Goal: Complete application form

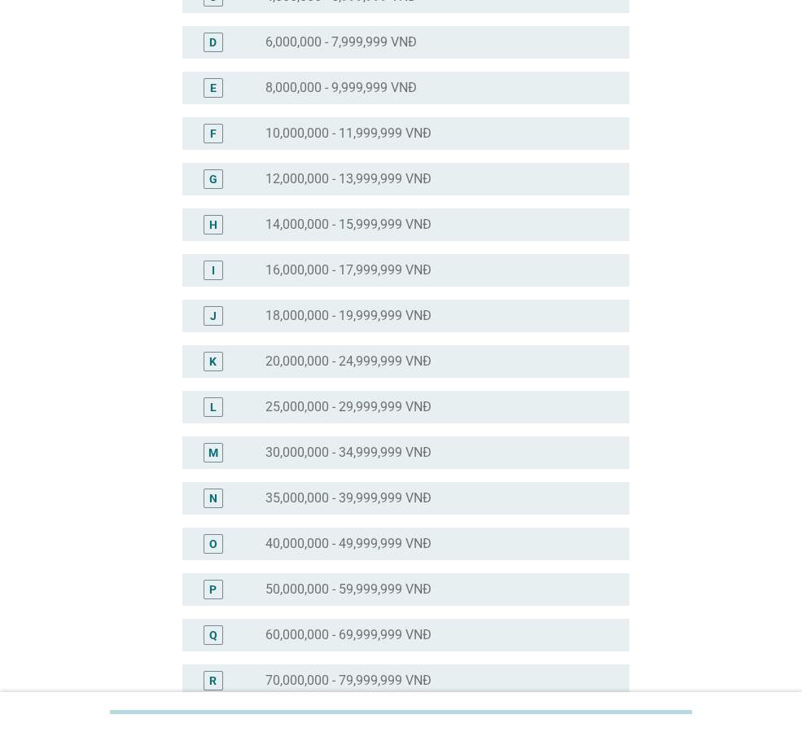
scroll to position [287, 0]
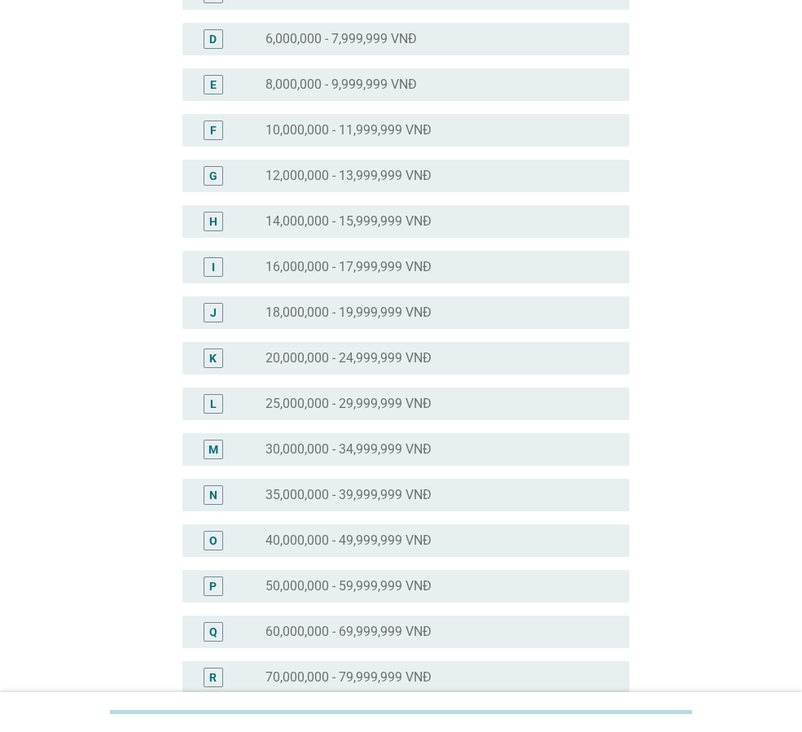
click at [423, 353] on label "20,000,000 - 24,999,999 VNĐ" at bounding box center [348, 358] width 166 height 16
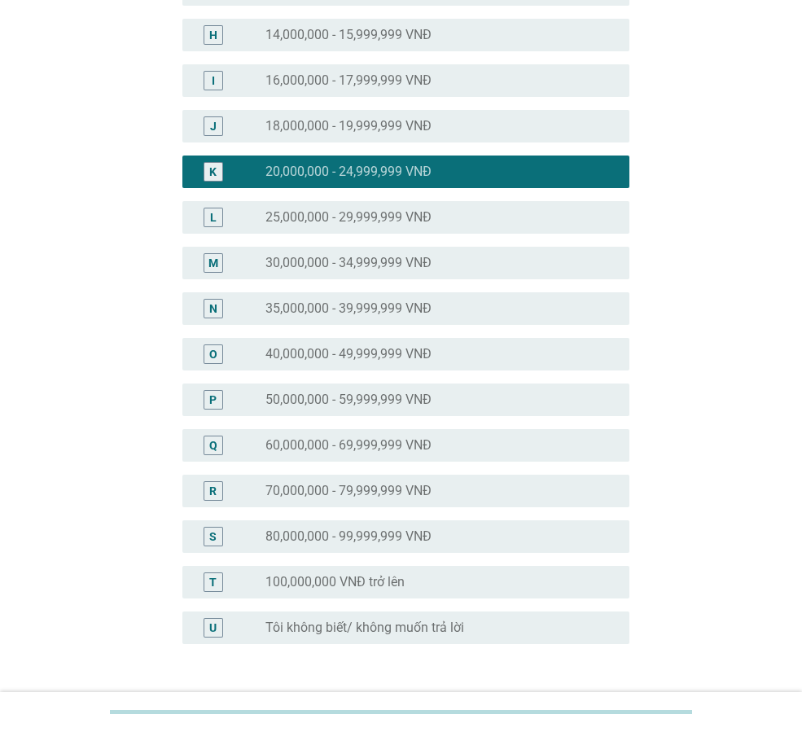
scroll to position [595, 0]
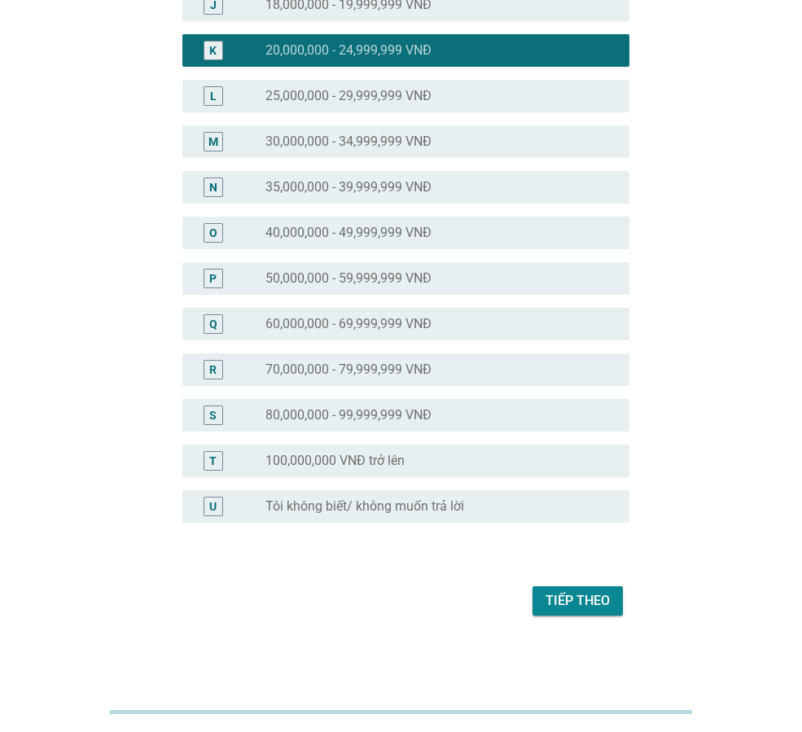
click at [609, 602] on div "Tiếp theo" at bounding box center [577, 601] width 64 height 20
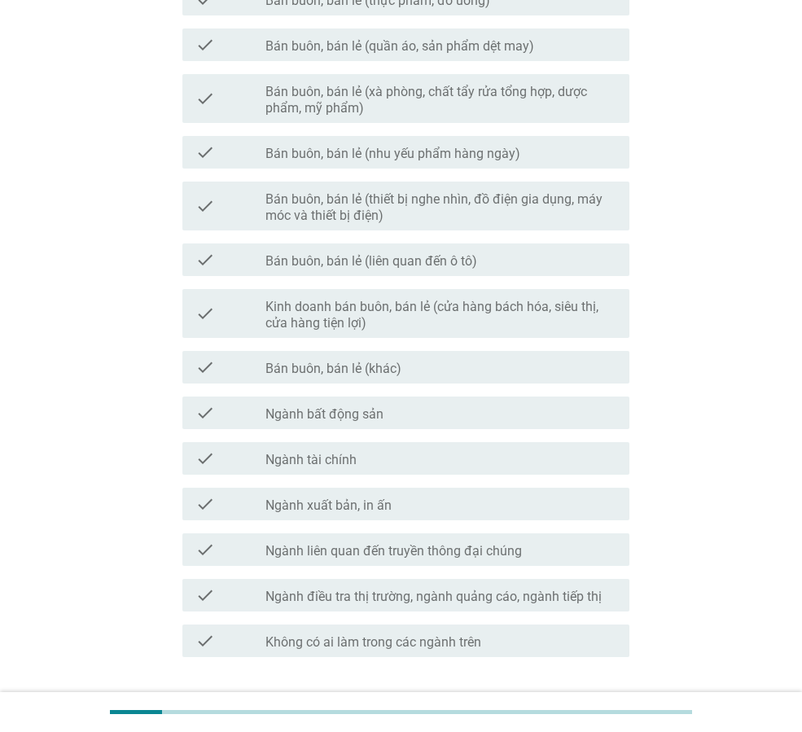
scroll to position [0, 0]
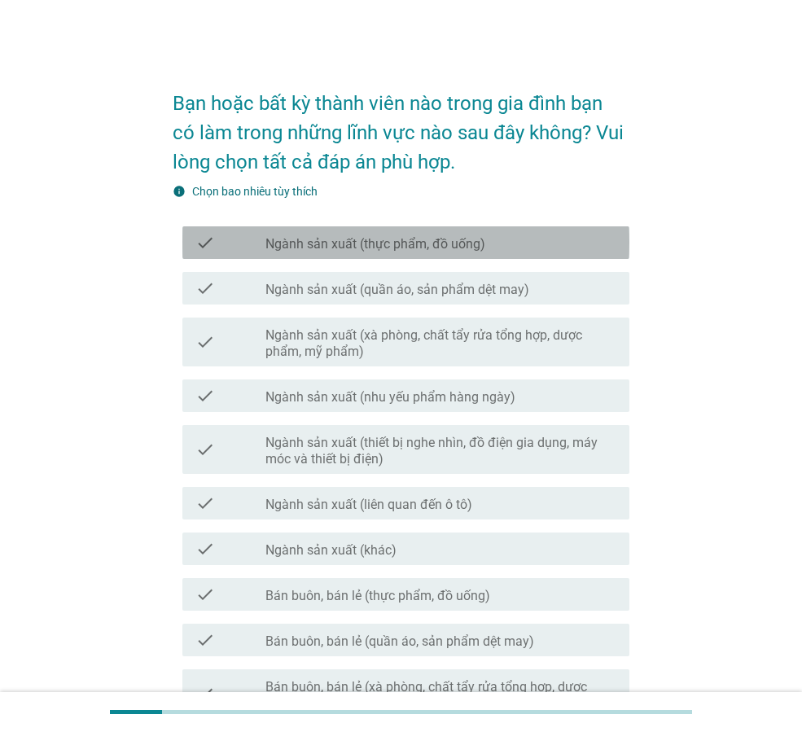
drag, startPoint x: 548, startPoint y: 228, endPoint x: 542, endPoint y: 256, distance: 28.3
click at [546, 233] on div "check check_box_outline_blank Ngành sản xuất (thực phẩm, đồ uống)" at bounding box center [405, 242] width 447 height 33
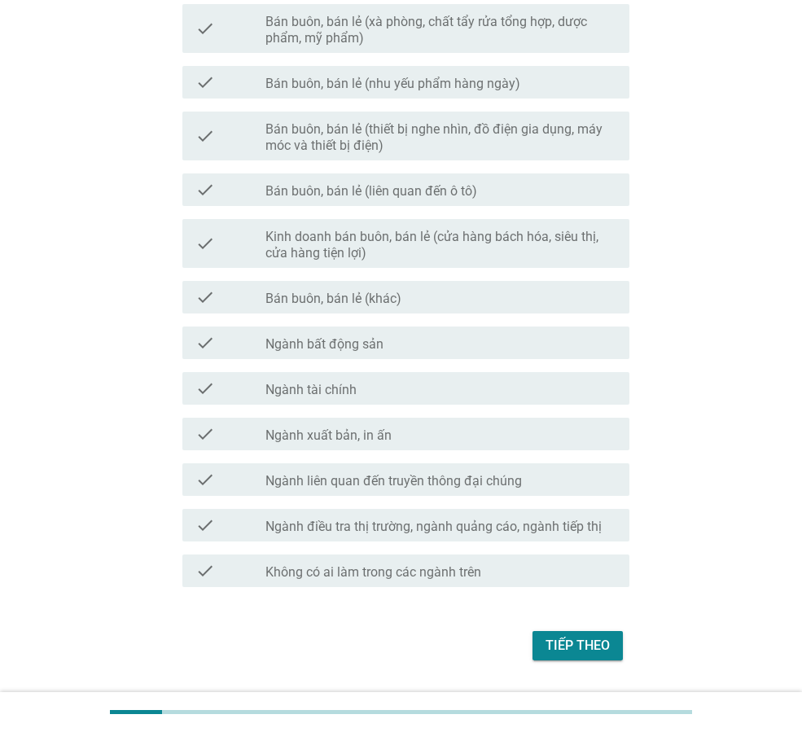
scroll to position [710, 0]
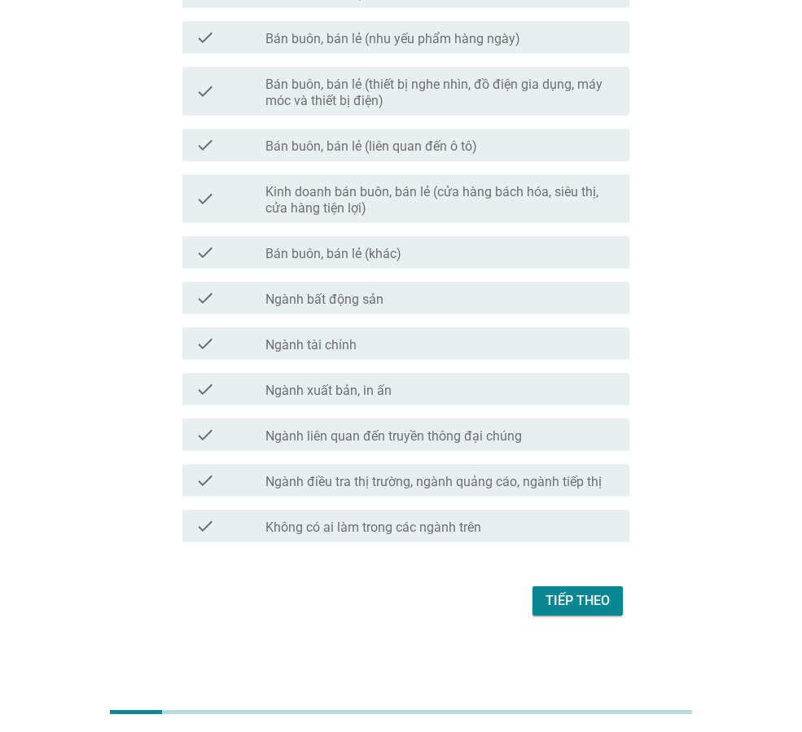
click at [596, 609] on div "Tiếp theo" at bounding box center [577, 601] width 64 height 20
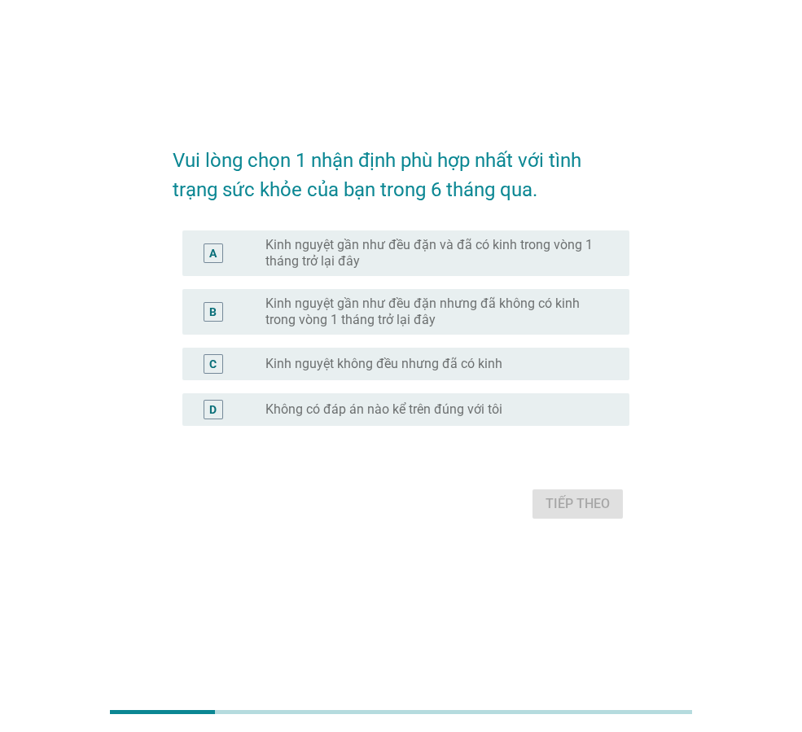
scroll to position [0, 0]
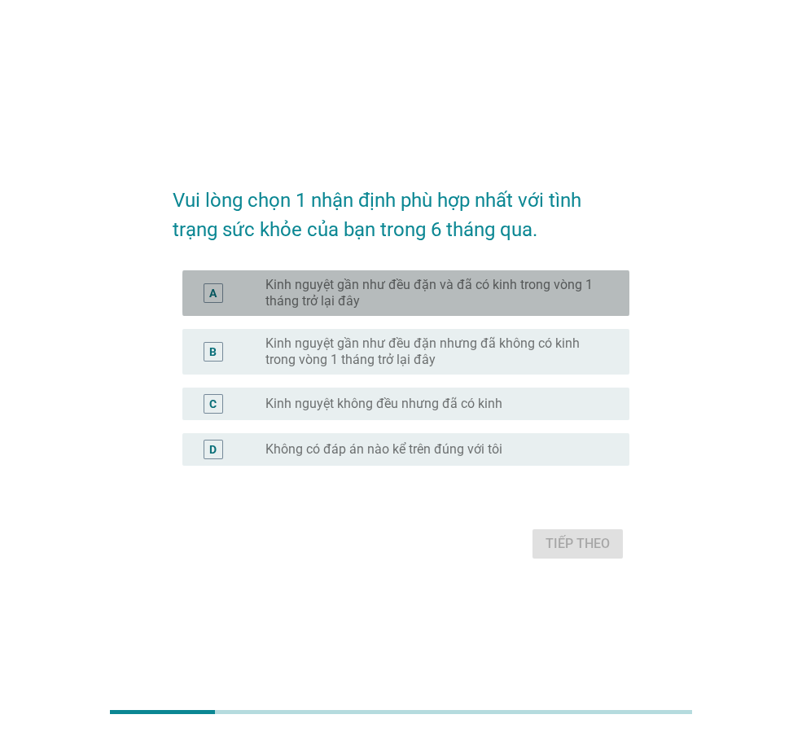
click at [473, 292] on label "Kinh nguyệt gần như đều đặn và đã có kinh trong vòng 1 tháng trở lại đây" at bounding box center [434, 293] width 338 height 33
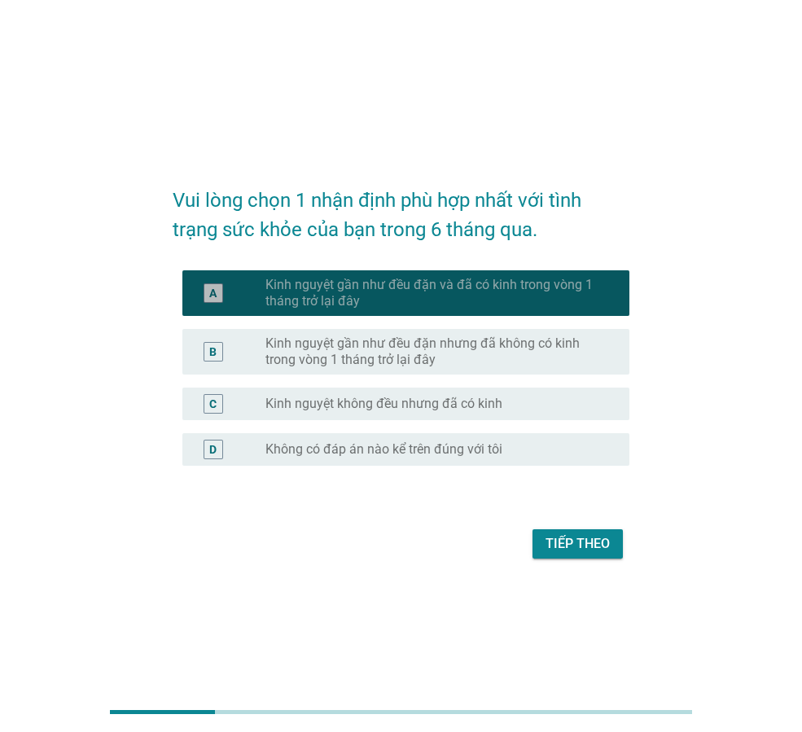
click at [473, 292] on label "Kinh nguyệt gần như đều đặn và đã có kinh trong vòng 1 tháng trở lại đây" at bounding box center [434, 293] width 338 height 33
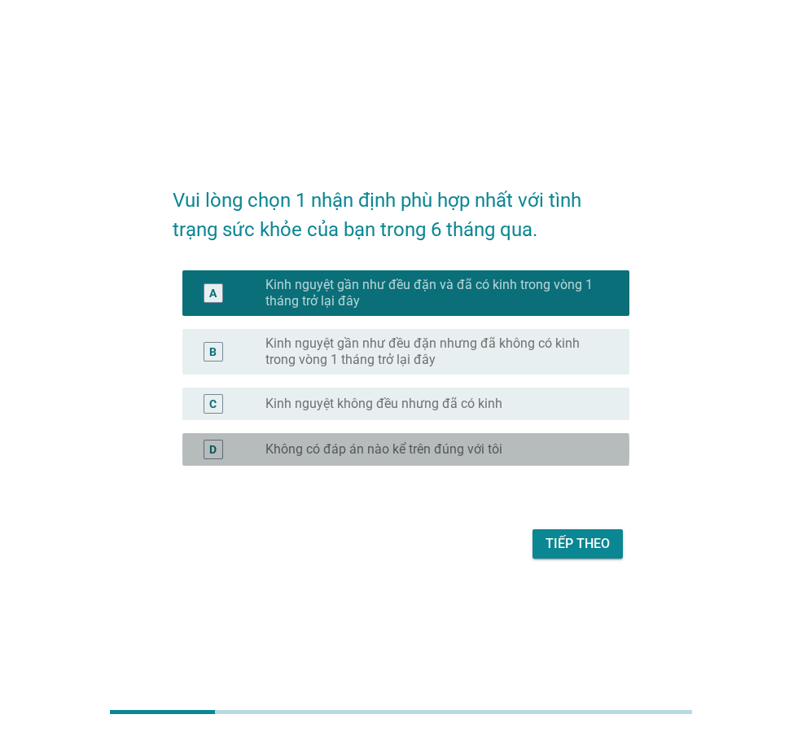
click at [473, 453] on label "Không có đáp án nào kể trên đúng với tôi" at bounding box center [383, 449] width 237 height 16
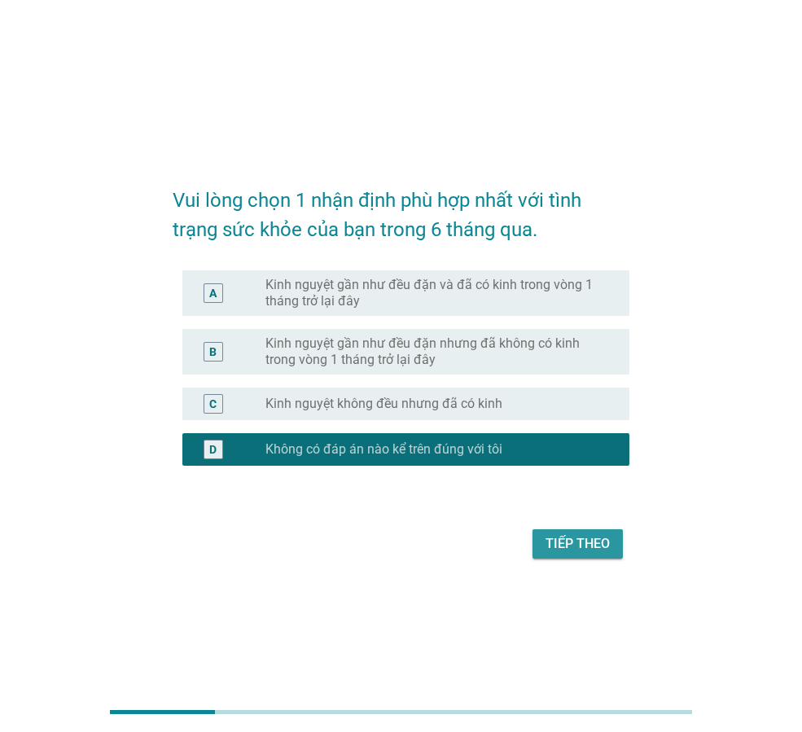
click at [568, 545] on div "Tiếp theo" at bounding box center [577, 544] width 64 height 20
